Goal: Task Accomplishment & Management: Complete application form

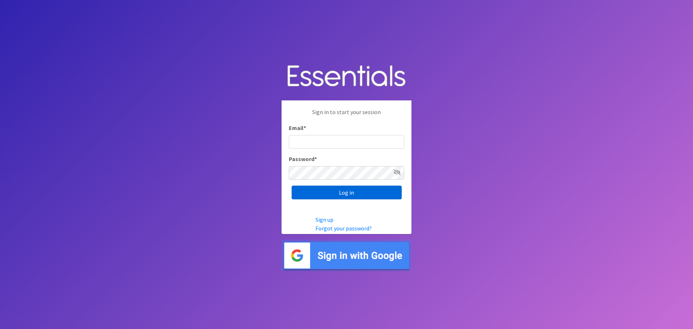
type input "heatherl@sylviassisters.org"
click at [332, 187] on input "Log in" at bounding box center [347, 193] width 110 height 14
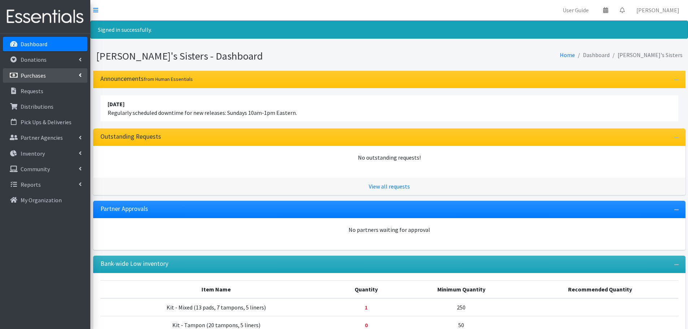
click at [82, 77] on link "Purchases" at bounding box center [45, 75] width 85 height 14
click at [31, 90] on link "All Purchases" at bounding box center [45, 91] width 85 height 14
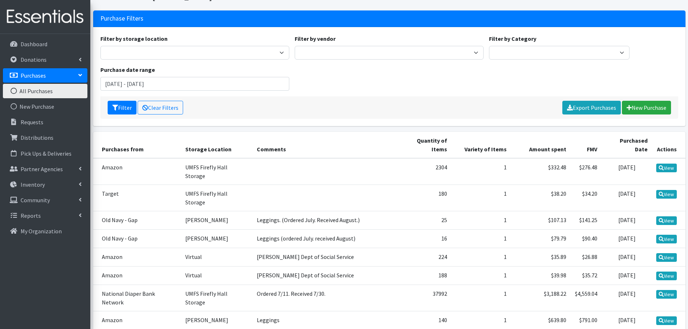
scroll to position [36, 0]
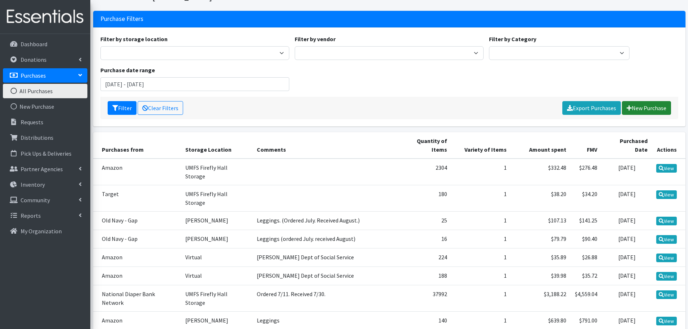
click at [640, 111] on link "New Purchase" at bounding box center [646, 108] width 49 height 14
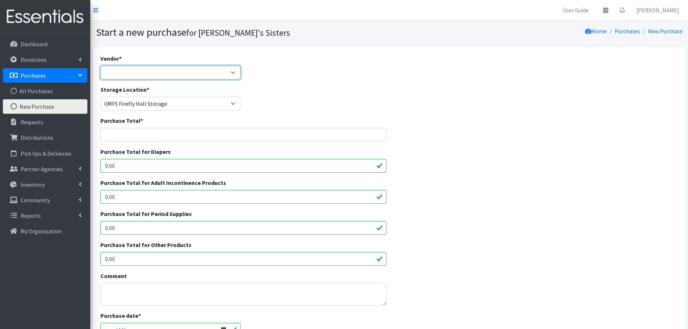
click at [126, 75] on select "Amazon Costco CVS HDI Wholesale McKesson Medline National Diaper Bank Network O…" at bounding box center [170, 73] width 140 height 14
select select "529"
click at [100, 66] on select "Amazon Costco CVS HDI Wholesale McKesson Medline National Diaper Bank Network O…" at bounding box center [170, 73] width 140 height 14
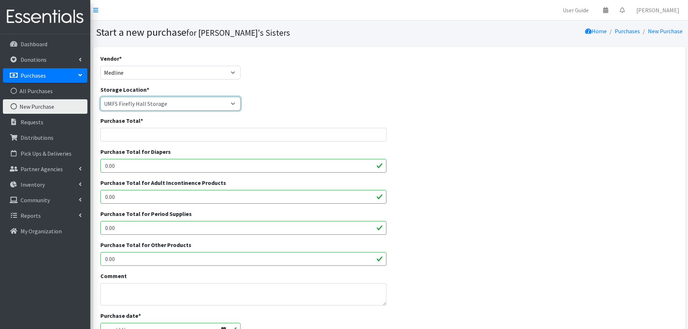
click at [134, 107] on select "[PERSON_NAME] [PERSON_NAME] [PERSON_NAME] [PERSON_NAME] [PERSON_NAME] [PERSON_N…" at bounding box center [170, 104] width 140 height 14
select select "301"
click at [100, 97] on select "Brittany Averette Erika Bedwell Heather Lennon Jennifer Taylor Laura Davidson L…" at bounding box center [170, 104] width 140 height 14
click at [133, 133] on input "Purchase Total *" at bounding box center [243, 135] width 286 height 14
paste input "853.30"
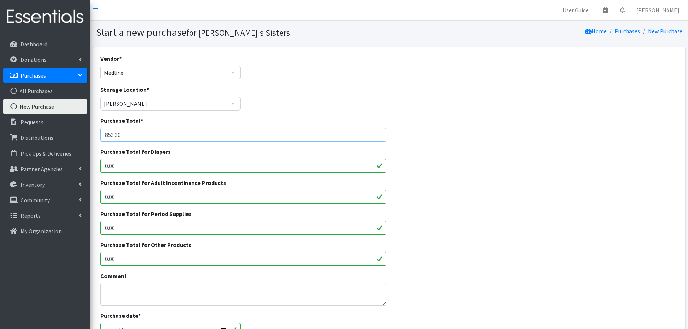
type input "853.30"
drag, startPoint x: 127, startPoint y: 225, endPoint x: 100, endPoint y: 228, distance: 28.0
click at [100, 228] on div "Purchase Total for Period Supplies 0.00" at bounding box center [244, 224] width 292 height 31
paste input "853.3"
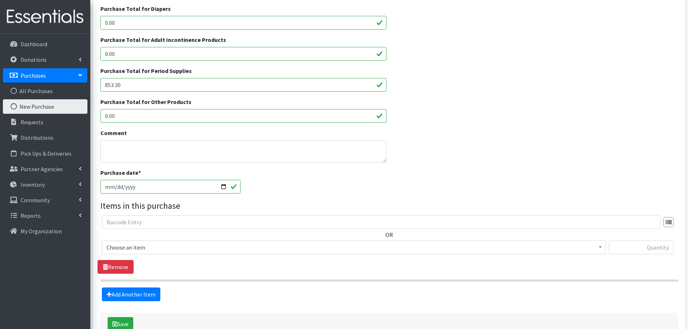
scroll to position [144, 0]
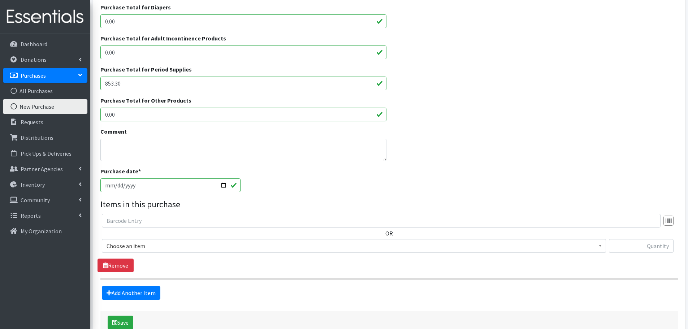
type input "853.30"
click at [224, 186] on input "[DATE]" at bounding box center [170, 185] width 140 height 14
type input "2025-08-22"
click at [303, 184] on div "Purchase date * 2025-08-22" at bounding box center [389, 182] width 583 height 31
click at [185, 245] on span "Choose an item" at bounding box center [354, 246] width 495 height 10
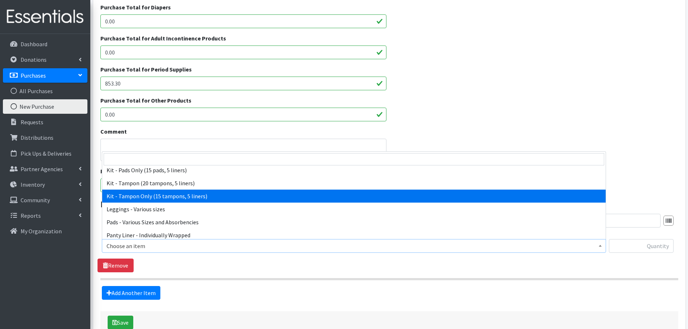
scroll to position [72, 0]
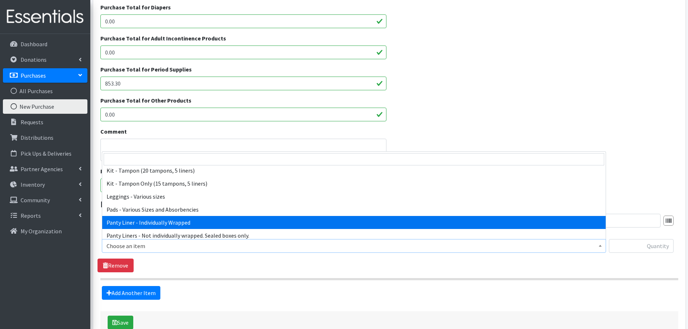
select select "10466"
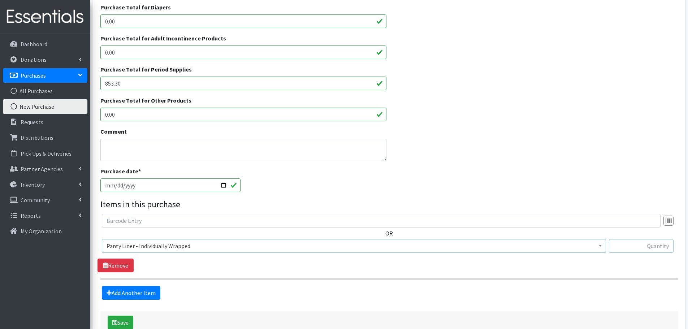
click at [634, 250] on input "text" at bounding box center [641, 246] width 65 height 14
click at [640, 245] on input "text" at bounding box center [641, 246] width 65 height 14
paste input "16,800"
click at [660, 248] on input "16,800" at bounding box center [641, 246] width 65 height 14
type input "16800"
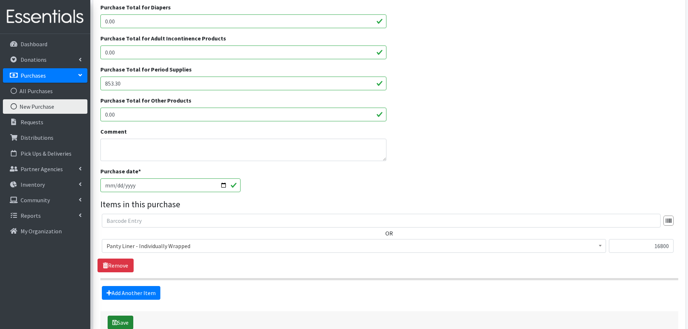
click at [132, 316] on button "Save" at bounding box center [121, 323] width 26 height 14
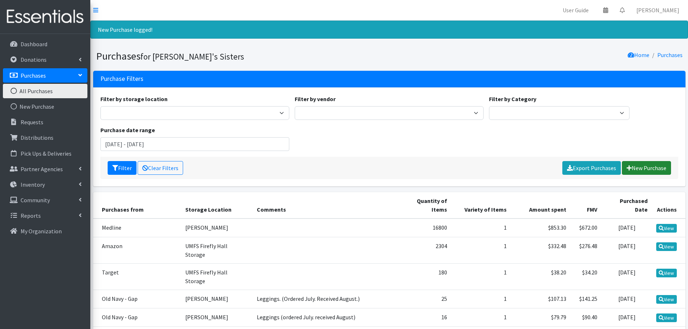
click at [627, 171] on link "New Purchase" at bounding box center [646, 168] width 49 height 14
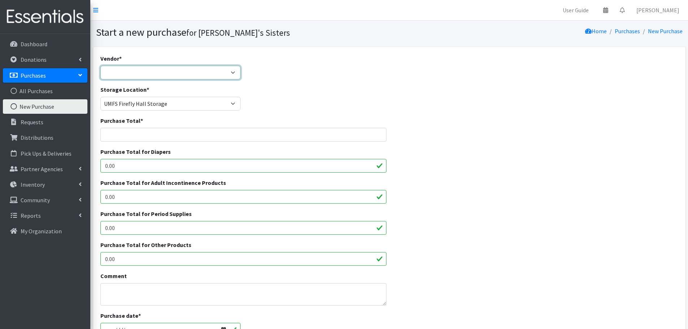
click at [128, 76] on select "Amazon Costco CVS HDI Wholesale McKesson Medline National Diaper Bank Network O…" at bounding box center [170, 73] width 140 height 14
select select "482"
click at [100, 66] on select "Amazon Costco CVS HDI Wholesale McKesson Medline National Diaper Bank Network O…" at bounding box center [170, 73] width 140 height 14
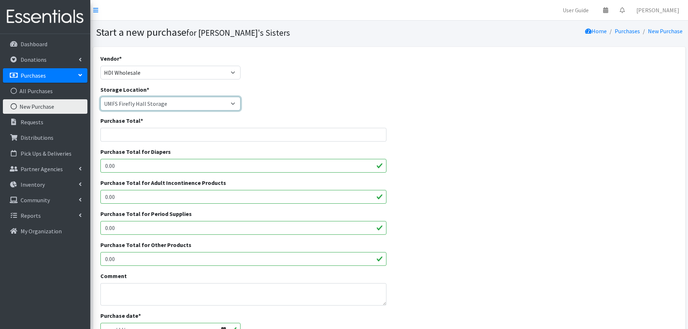
click at [122, 105] on select "[PERSON_NAME] [PERSON_NAME] [PERSON_NAME] [PERSON_NAME] [PERSON_NAME] [PERSON_N…" at bounding box center [170, 104] width 140 height 14
select select "301"
click at [100, 97] on select "[PERSON_NAME] [PERSON_NAME] [PERSON_NAME] [PERSON_NAME] [PERSON_NAME] [PERSON_N…" at bounding box center [170, 104] width 140 height 14
click at [119, 132] on input "Purchase Total *" at bounding box center [243, 135] width 286 height 14
paste input "679.20"
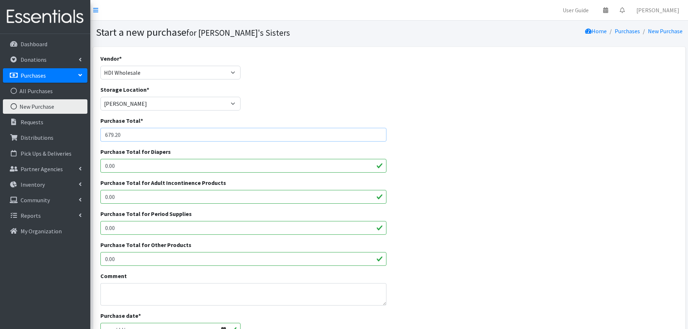
type input "679.20"
drag, startPoint x: 126, startPoint y: 258, endPoint x: 120, endPoint y: 230, distance: 28.3
click at [106, 255] on input "0.00" at bounding box center [243, 259] width 286 height 14
drag, startPoint x: 121, startPoint y: 229, endPoint x: 88, endPoint y: 229, distance: 32.5
click at [88, 229] on div "User Guide 0 Pick-ups remaining this week View Calendar 0 Requests 0 Partner Ag…" at bounding box center [344, 259] width 688 height 518
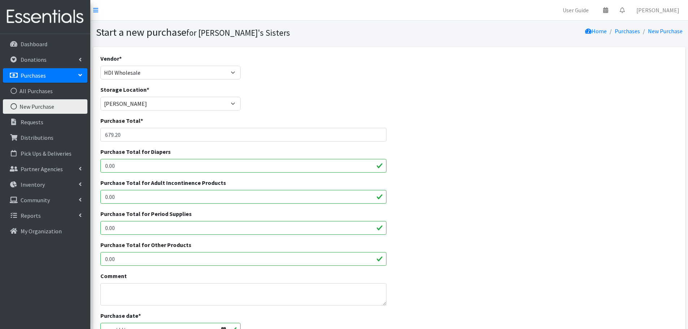
paste input "679.2"
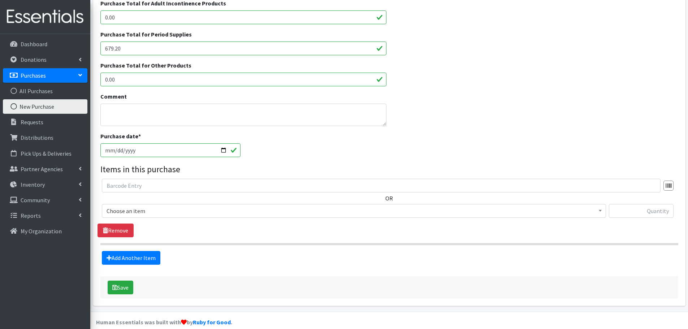
scroll to position [181, 0]
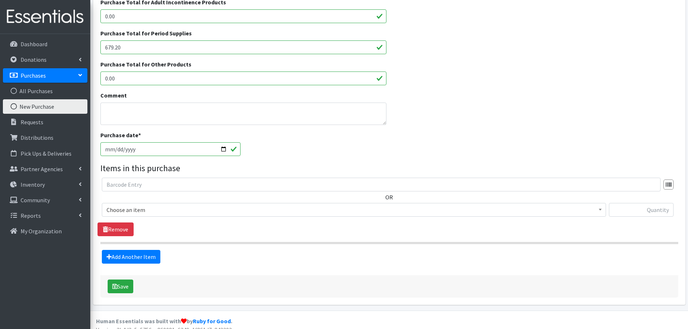
type input "679.20"
click at [226, 148] on input "2025-09-02" at bounding box center [170, 149] width 140 height 14
type input "[DATE]"
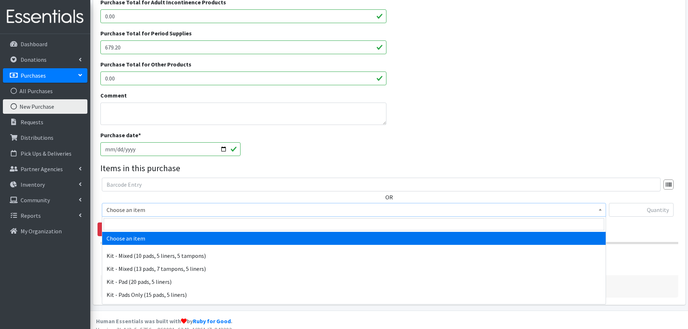
click at [194, 209] on span "Choose an item" at bounding box center [354, 210] width 495 height 10
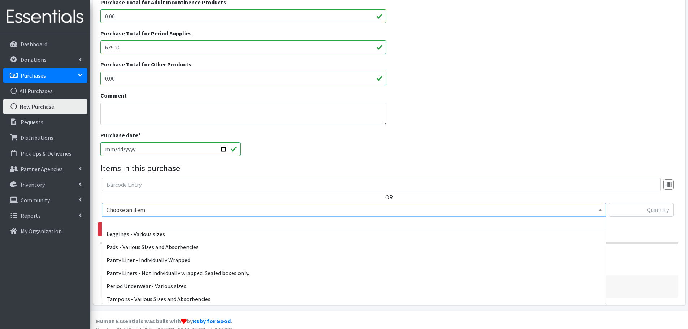
scroll to position [108, 0]
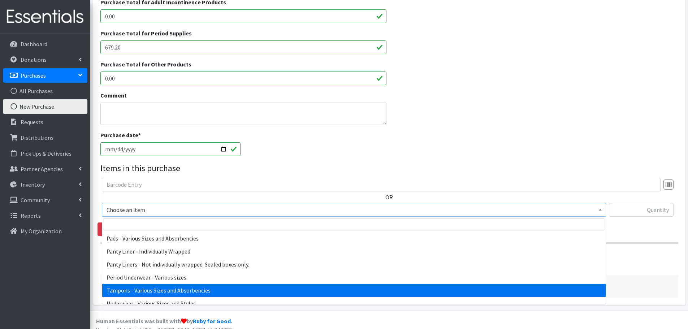
select select "10562"
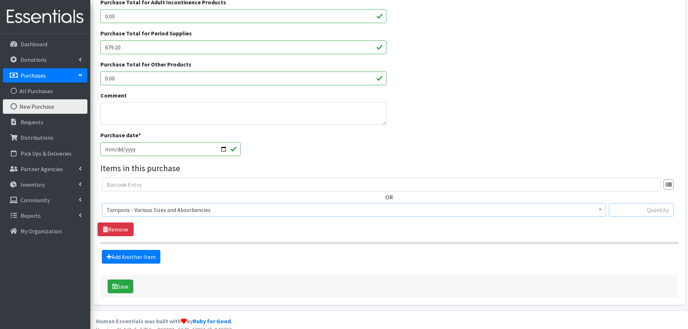
click at [625, 213] on input "text" at bounding box center [641, 210] width 65 height 14
type input "4000"
click at [125, 287] on button "Save" at bounding box center [121, 287] width 26 height 14
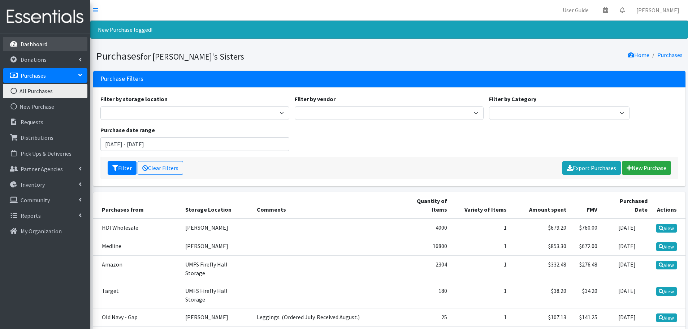
click at [30, 40] on link "Dashboard" at bounding box center [45, 44] width 85 height 14
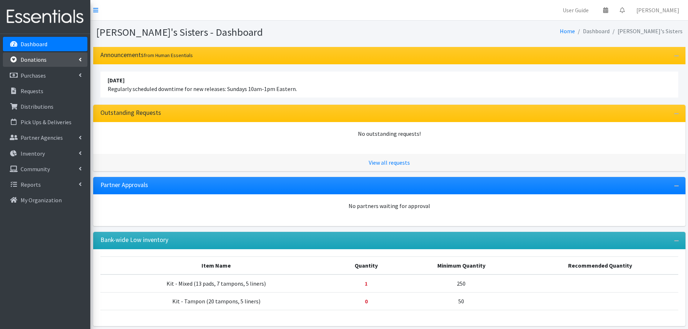
click at [44, 64] on link "Donations" at bounding box center [45, 59] width 85 height 14
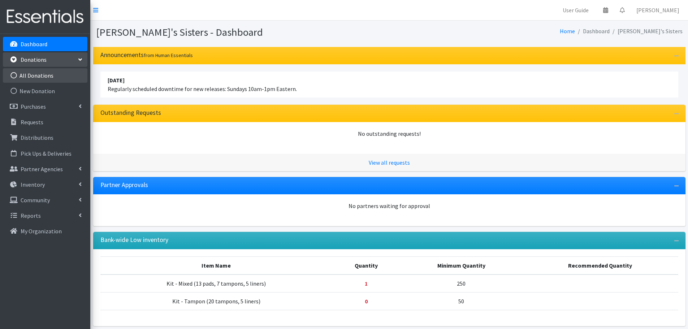
click at [46, 72] on link "All Donations" at bounding box center [45, 75] width 85 height 14
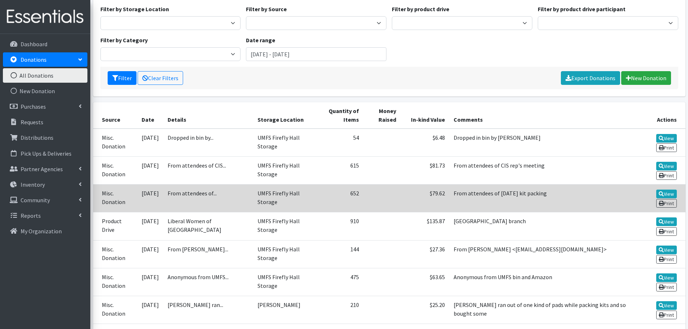
scroll to position [72, 0]
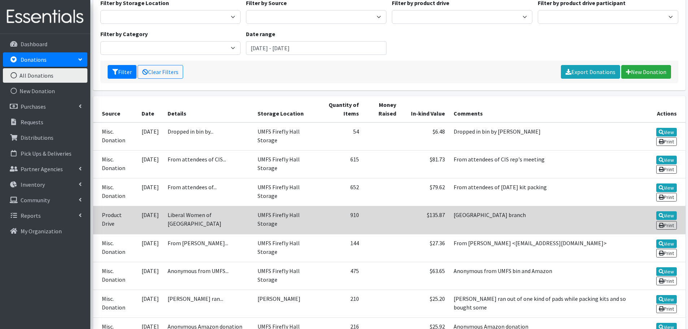
drag, startPoint x: 212, startPoint y: 221, endPoint x: 173, endPoint y: 213, distance: 39.1
click at [173, 213] on td "Liberal Women of Chesterfield County" at bounding box center [208, 220] width 90 height 28
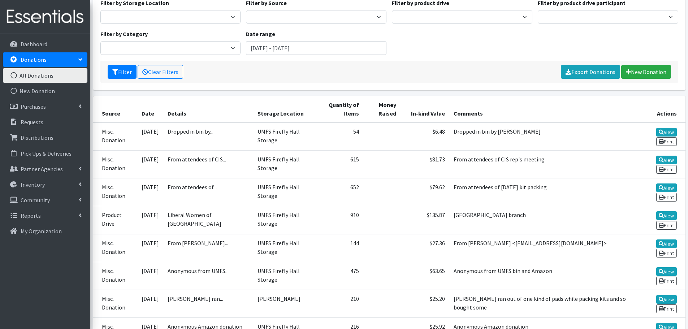
copy td "Liberal Women of Chesterfield County"
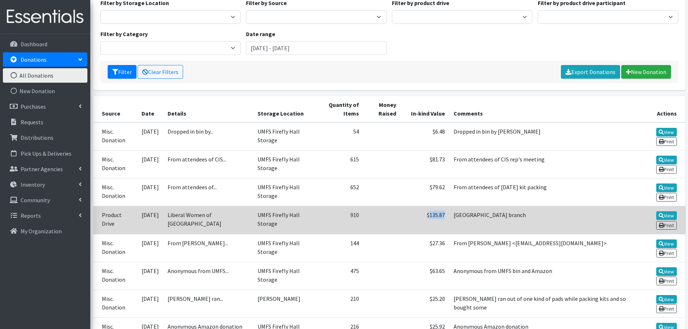
drag, startPoint x: 431, startPoint y: 214, endPoint x: 414, endPoint y: 214, distance: 17.7
click at [414, 214] on td "$135.87" at bounding box center [425, 220] width 48 height 28
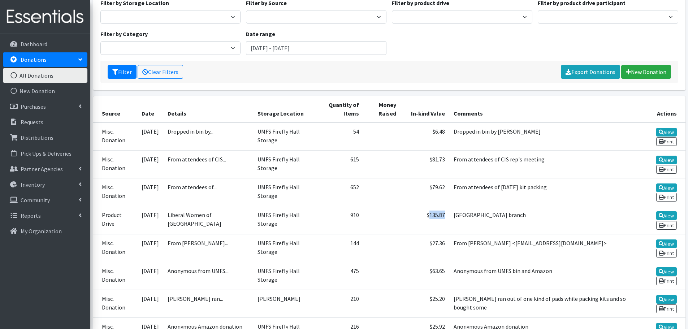
copy td "135.87"
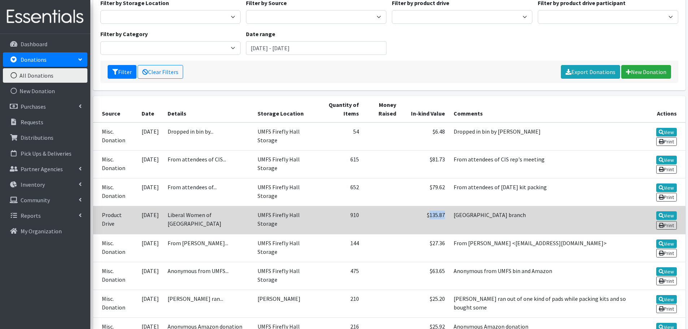
drag, startPoint x: 148, startPoint y: 224, endPoint x: 140, endPoint y: 216, distance: 11.8
click at [140, 216] on td "2025-08-08" at bounding box center [150, 220] width 26 height 28
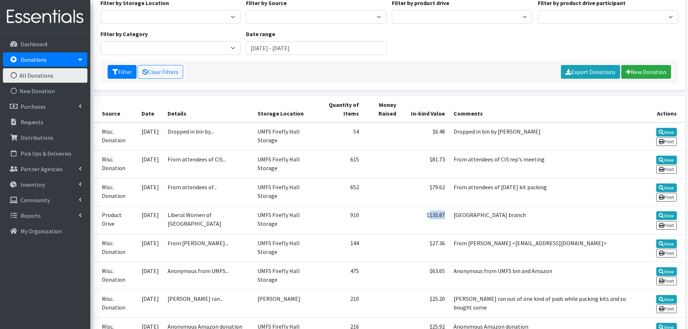
copy td "2025-08-08"
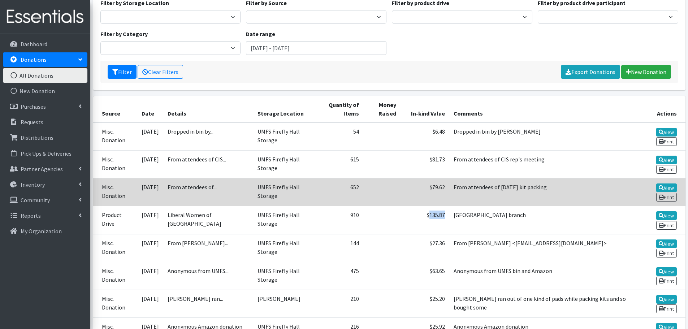
drag, startPoint x: 548, startPoint y: 187, endPoint x: 438, endPoint y: 190, distance: 109.1
click at [449, 190] on td "From attendees of August 16th kit packing" at bounding box center [544, 192] width 190 height 28
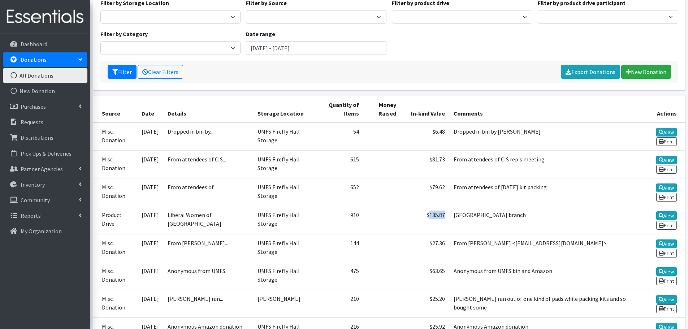
copy td "From attendees of August 16th kit packing"
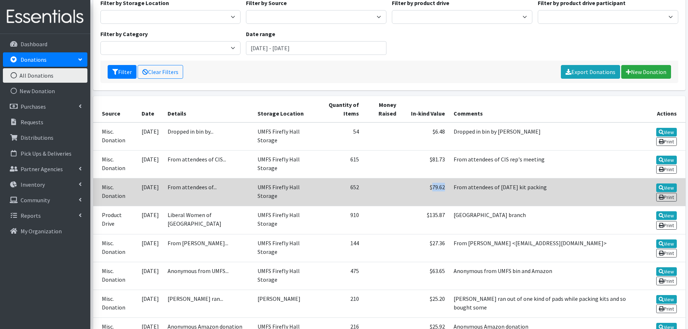
drag, startPoint x: 432, startPoint y: 189, endPoint x: 417, endPoint y: 189, distance: 14.4
click at [417, 189] on td "$79.62" at bounding box center [425, 192] width 48 height 28
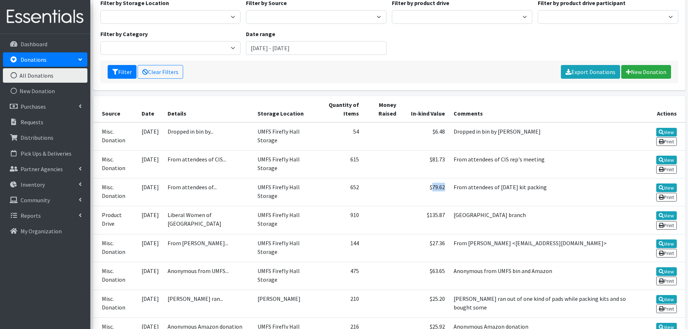
copy td "79.62"
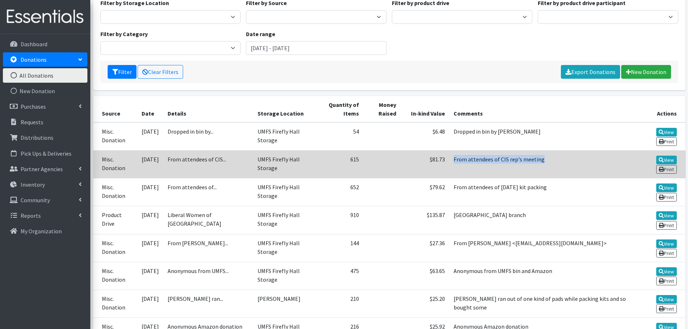
drag, startPoint x: 527, startPoint y: 158, endPoint x: 438, endPoint y: 161, distance: 88.5
click at [449, 161] on td "From attendees of CIS rep's meeting" at bounding box center [544, 164] width 190 height 28
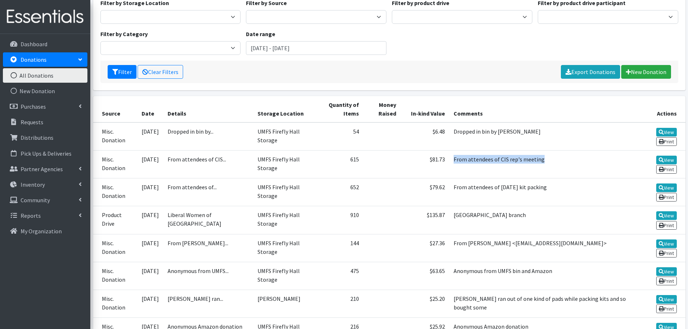
copy td "From attendees of CIS rep's meeting"
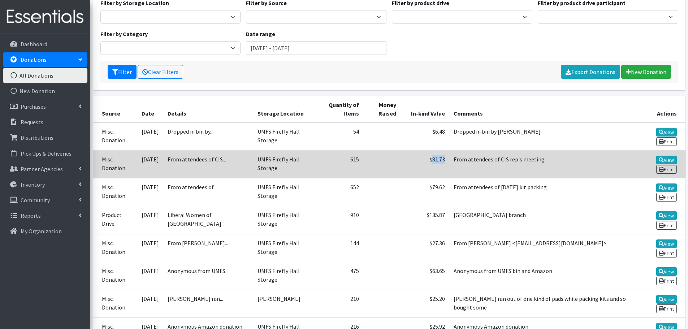
drag, startPoint x: 431, startPoint y: 161, endPoint x: 417, endPoint y: 161, distance: 13.7
click at [417, 161] on td "$81.73" at bounding box center [425, 164] width 48 height 28
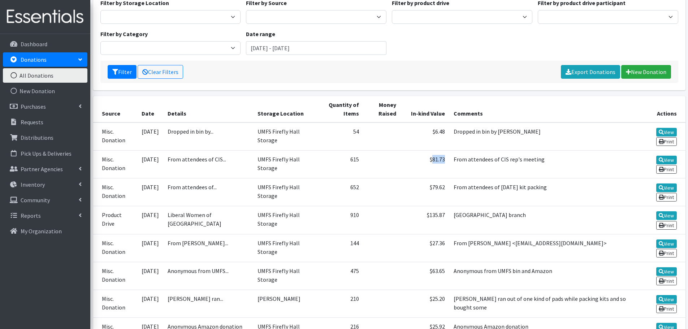
copy td "81.73"
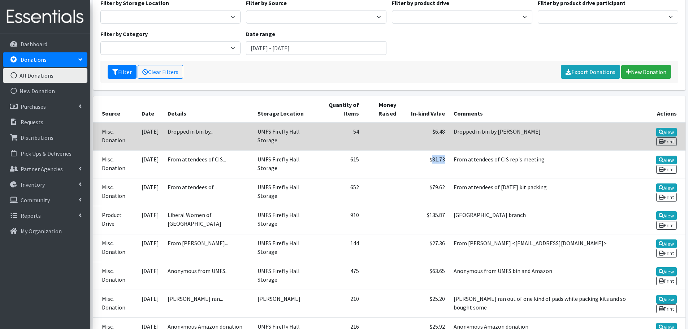
drag, startPoint x: 534, startPoint y: 132, endPoint x: 438, endPoint y: 135, distance: 95.7
click at [449, 135] on td "Dropped in bin by Haripriya Kisunuru" at bounding box center [544, 136] width 190 height 28
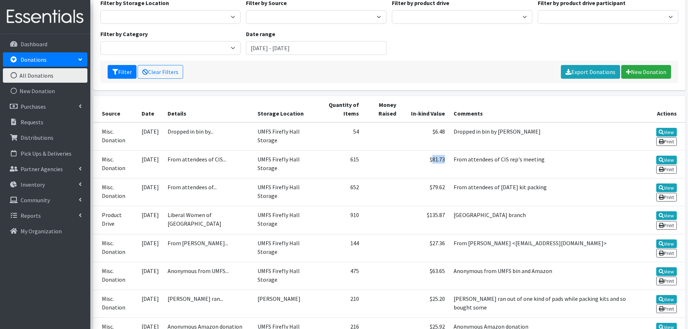
copy td "Dropped in bin by Haripriya Kisunuru"
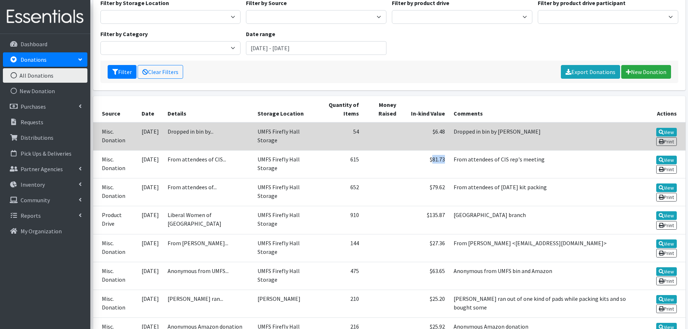
drag, startPoint x: 155, startPoint y: 133, endPoint x: 156, endPoint y: 140, distance: 7.3
click at [156, 140] on td "2025-08-25" at bounding box center [150, 136] width 26 height 28
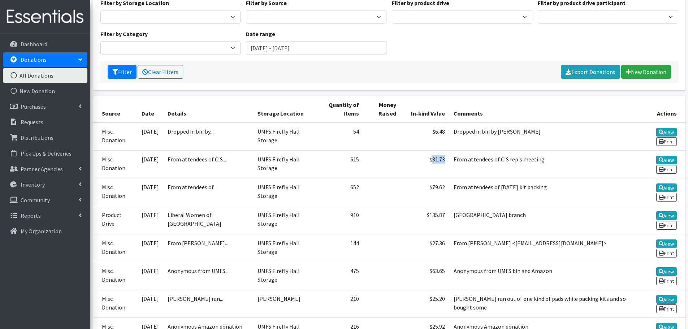
copy td "08-25"
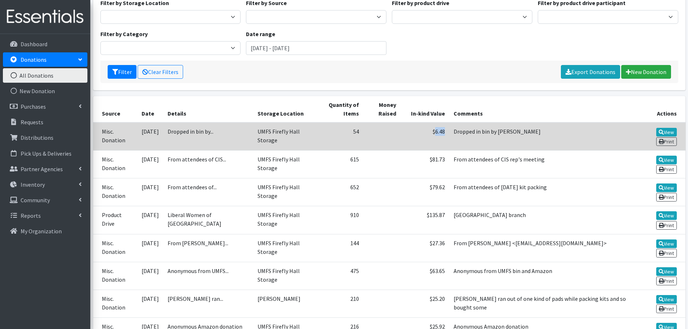
drag, startPoint x: 432, startPoint y: 132, endPoint x: 421, endPoint y: 132, distance: 11.2
click at [421, 132] on td "$6.48" at bounding box center [425, 136] width 48 height 28
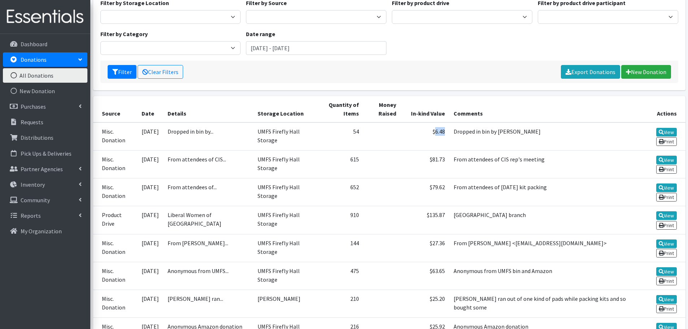
copy td "6.48"
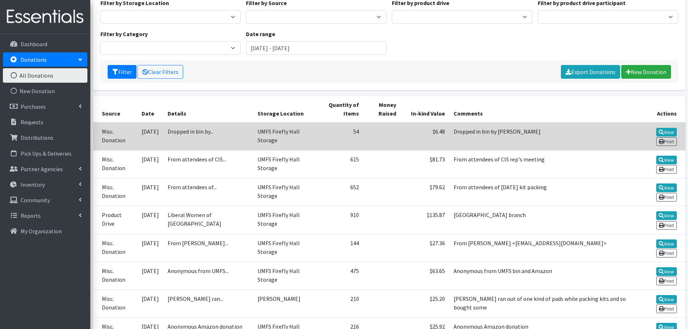
click at [184, 140] on td "Dropped in bin by..." at bounding box center [208, 136] width 90 height 28
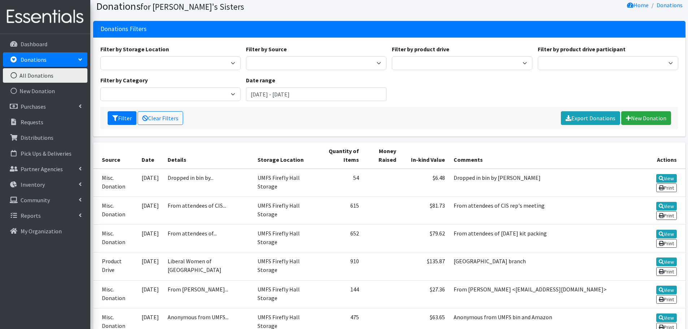
scroll to position [0, 0]
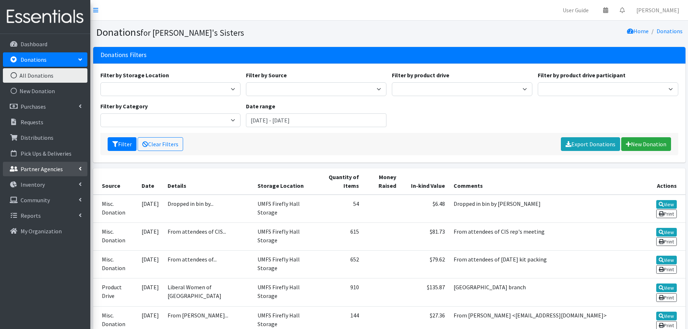
click at [51, 171] on p "Partner Agencies" at bounding box center [42, 168] width 42 height 7
click at [48, 182] on link "All Partners" at bounding box center [45, 184] width 85 height 14
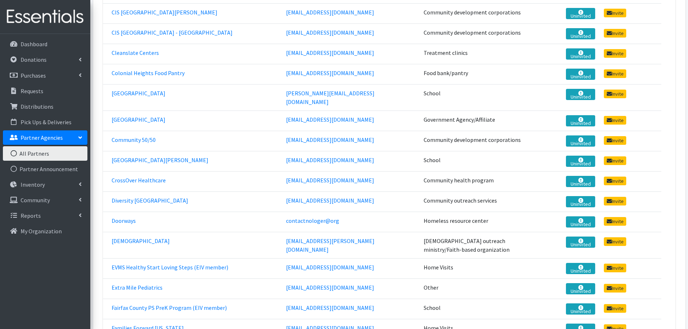
scroll to position [2203, 0]
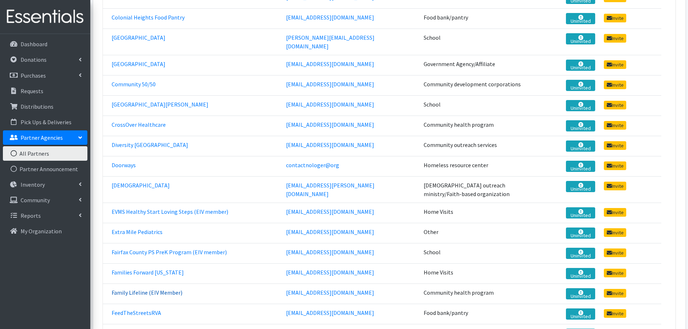
click at [177, 289] on link "Family Lifeline (EIV Member)" at bounding box center [147, 292] width 71 height 7
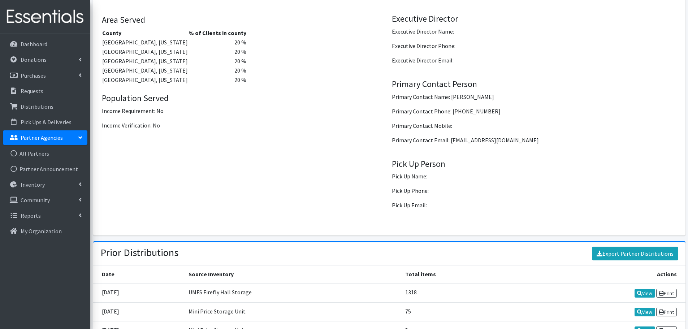
scroll to position [802, 0]
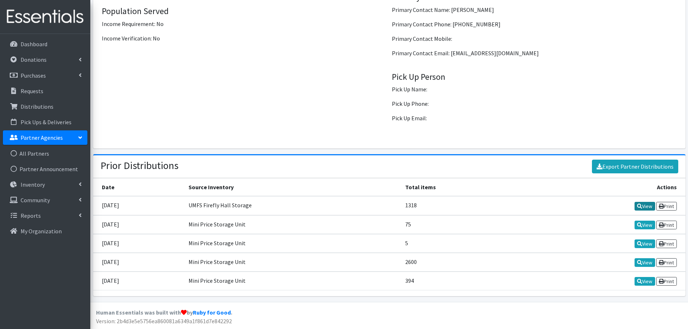
click at [641, 206] on link "View" at bounding box center [645, 206] width 21 height 9
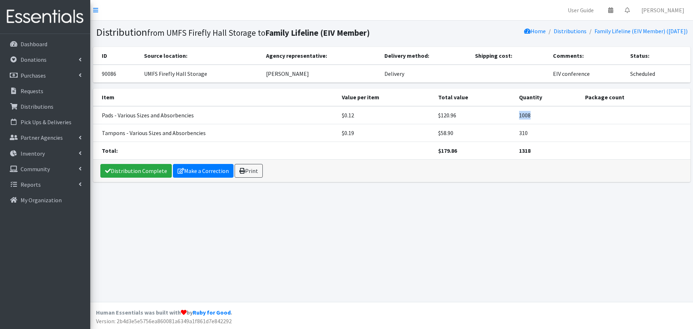
drag, startPoint x: 521, startPoint y: 115, endPoint x: 533, endPoint y: 115, distance: 11.9
click at [533, 115] on td "1008" at bounding box center [548, 115] width 66 height 18
click at [571, 31] on link "Distributions" at bounding box center [570, 30] width 33 height 7
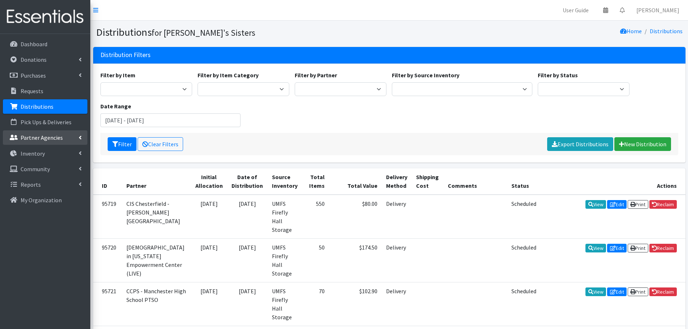
click at [45, 136] on p "Partner Agencies" at bounding box center [42, 137] width 42 height 7
click at [48, 159] on link "All Partners" at bounding box center [45, 153] width 85 height 14
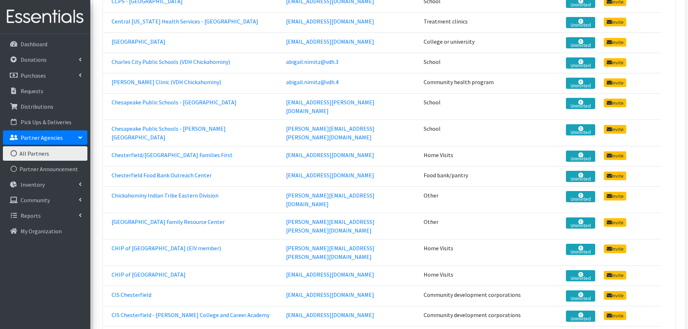
scroll to position [4749, 0]
